Goal: Task Accomplishment & Management: Use online tool/utility

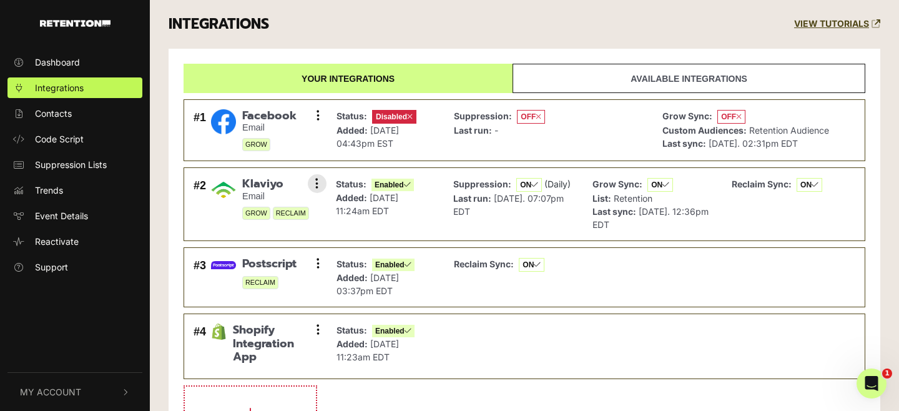
scroll to position [70, 0]
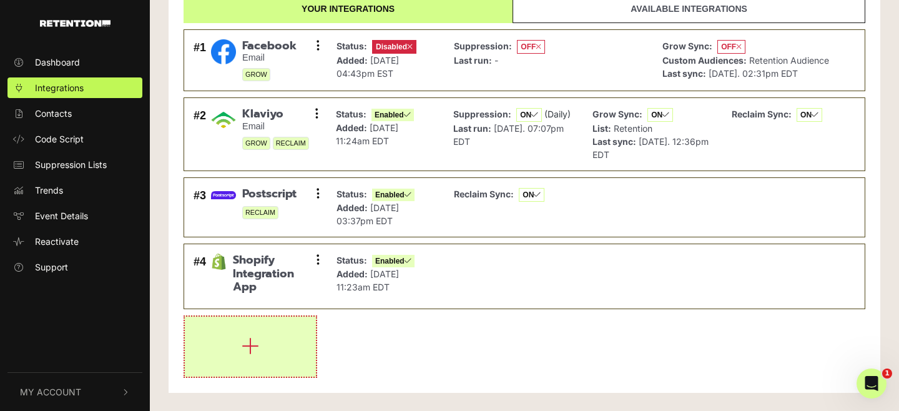
click at [292, 355] on button "button" at bounding box center [250, 347] width 131 height 60
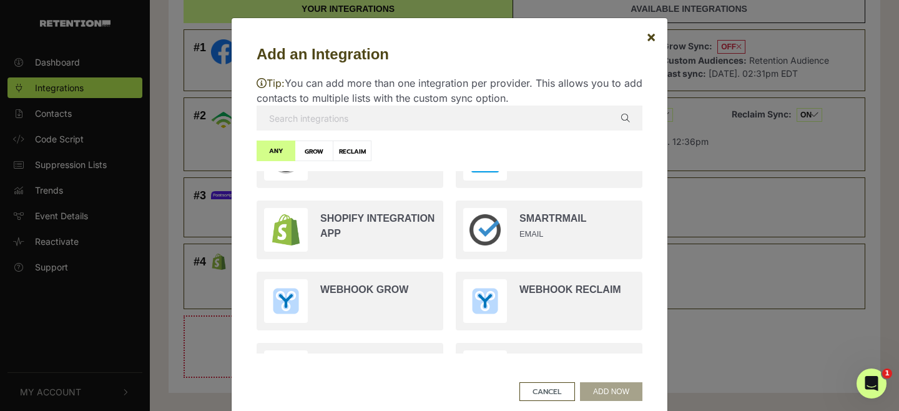
scroll to position [2441, 0]
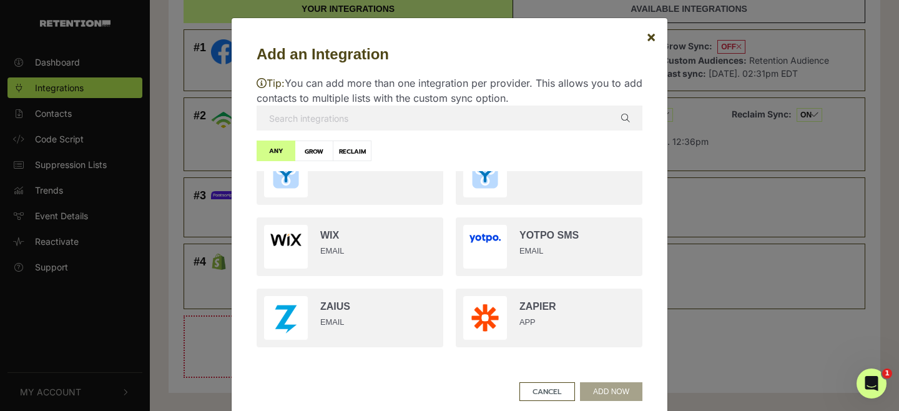
click at [418, 106] on input "text" at bounding box center [450, 118] width 386 height 25
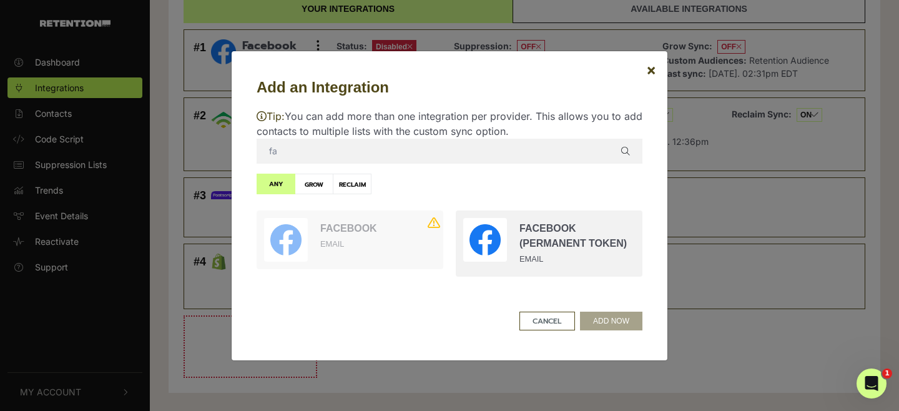
scroll to position [0, 0]
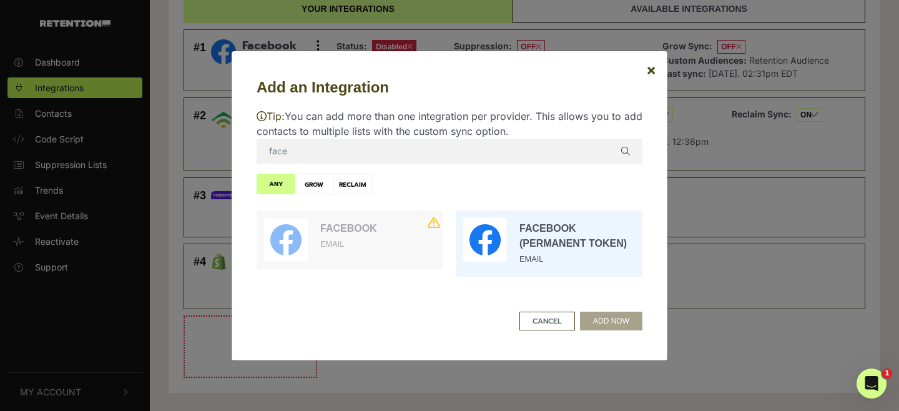
type input "face"
click at [601, 262] on input "radio" at bounding box center [549, 243] width 199 height 79
radio input "true"
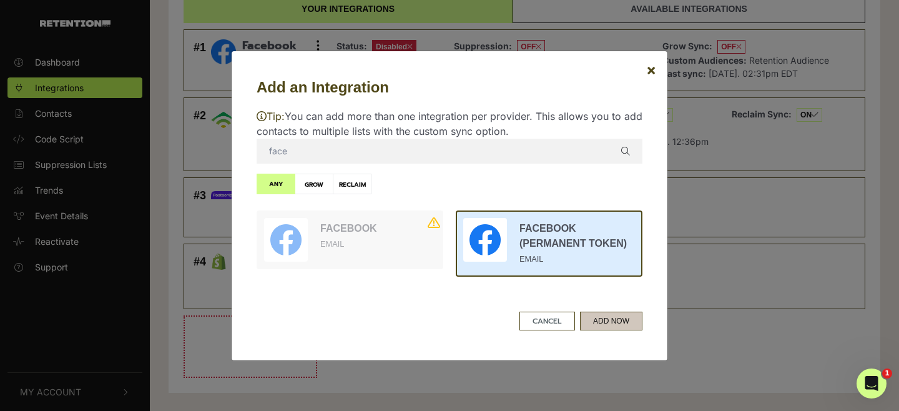
click at [618, 318] on button "ADD NOW" at bounding box center [611, 321] width 62 height 19
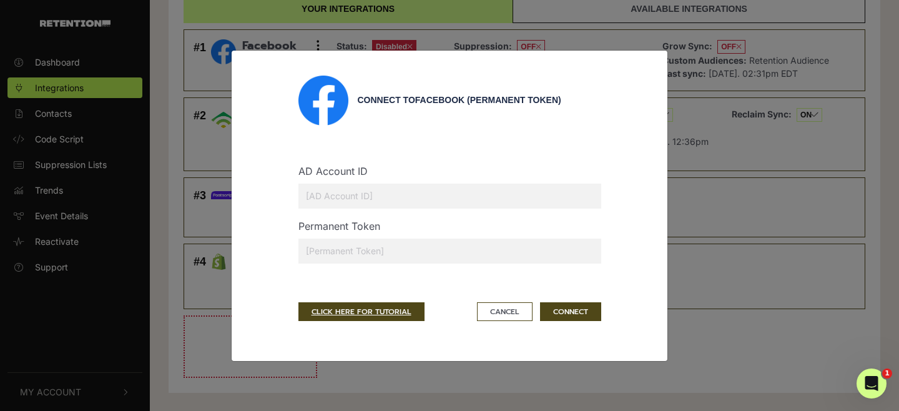
click at [433, 242] on input "text" at bounding box center [450, 251] width 303 height 25
paste input "EAALjnZCC2HngBPmiSgHrqXUYKictZCZCxaZAh9rHfH812E3ZAV516tzVflnHz9Tvz1ZBMKgcQcNrZB…"
type input "EAALjnZCC2HngBPmiSgHrqXUYKictZCZCxaZAh9rHfH812E3ZAV516tzVflnHz9Tvz1ZBMKgcQcNrZB…"
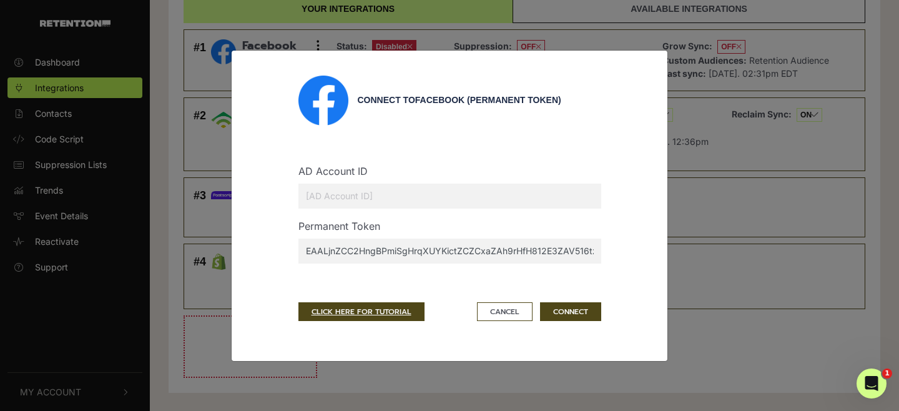
click at [449, 190] on input "text" at bounding box center [450, 196] width 303 height 25
paste input "1663502300386266"
type input "1663502300386266"
click at [573, 314] on button "CONNECT" at bounding box center [570, 311] width 61 height 19
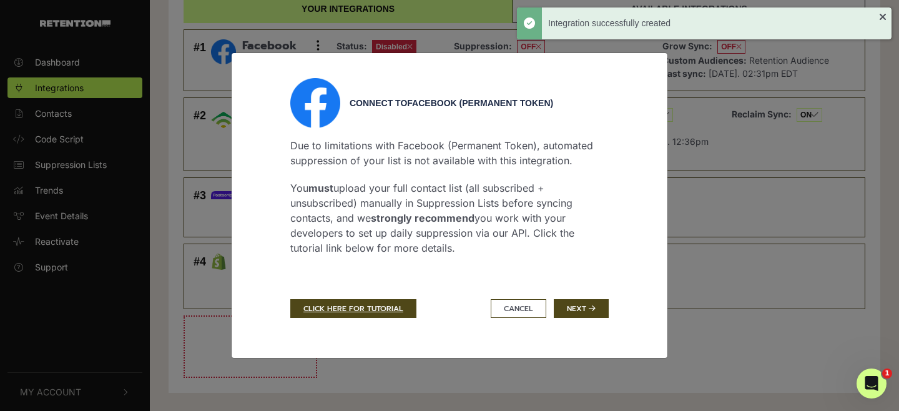
click at [573, 313] on button "Next" at bounding box center [581, 308] width 55 height 19
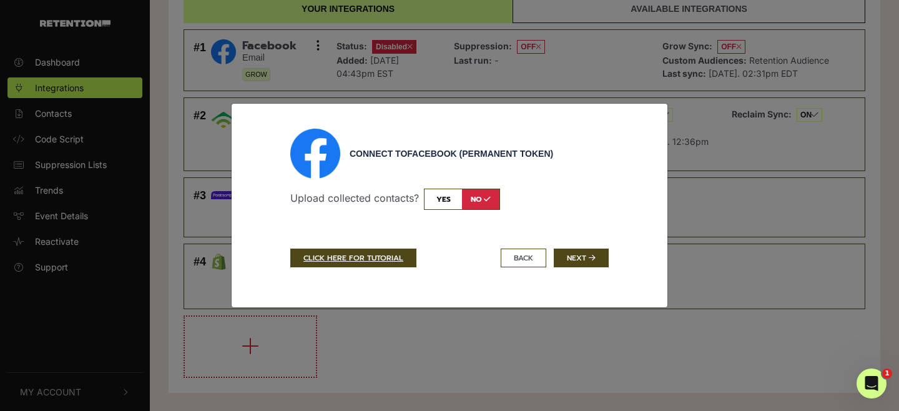
click at [450, 202] on input "checkbox" at bounding box center [462, 199] width 76 height 21
checkbox input "true"
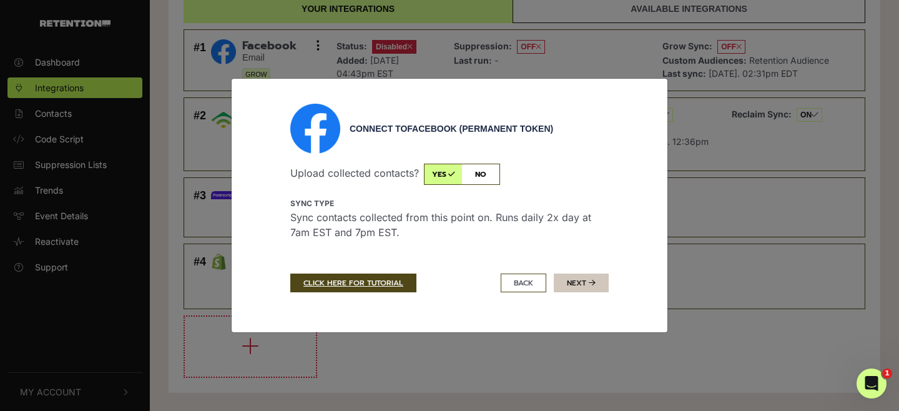
click at [581, 283] on button "Next" at bounding box center [581, 283] width 55 height 19
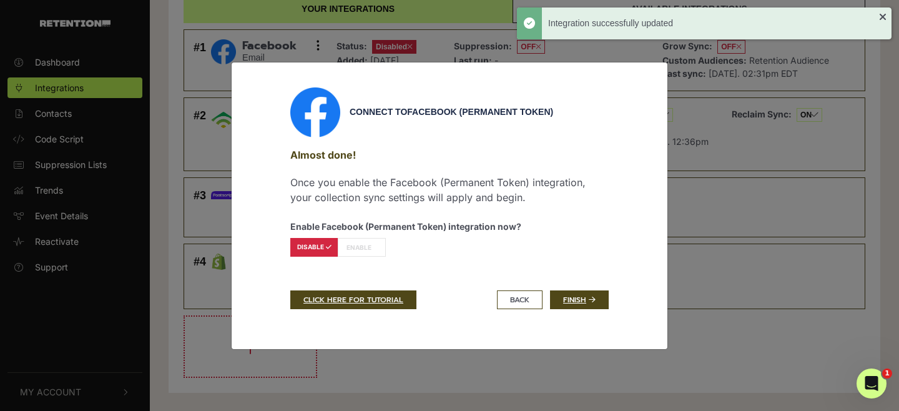
click at [367, 250] on label "ENABLE" at bounding box center [362, 247] width 48 height 19
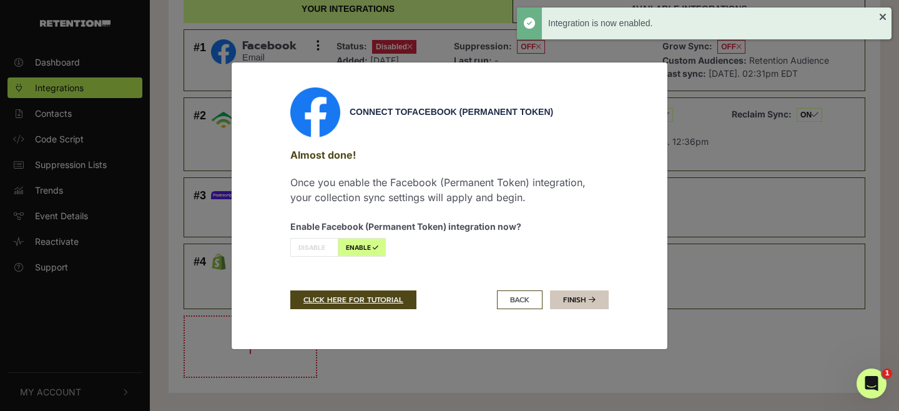
click at [583, 297] on link "Finish" at bounding box center [579, 299] width 59 height 19
